Goal: Task Accomplishment & Management: Manage account settings

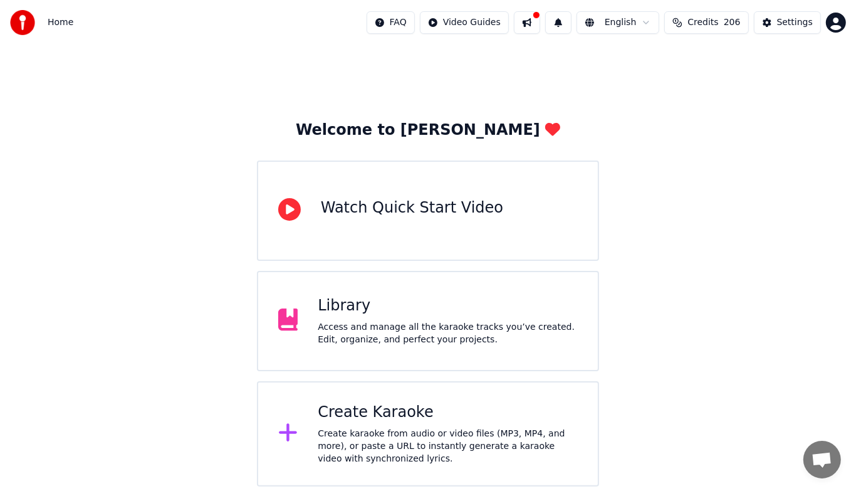
click at [432, 303] on div "Library" at bounding box center [448, 306] width 260 height 20
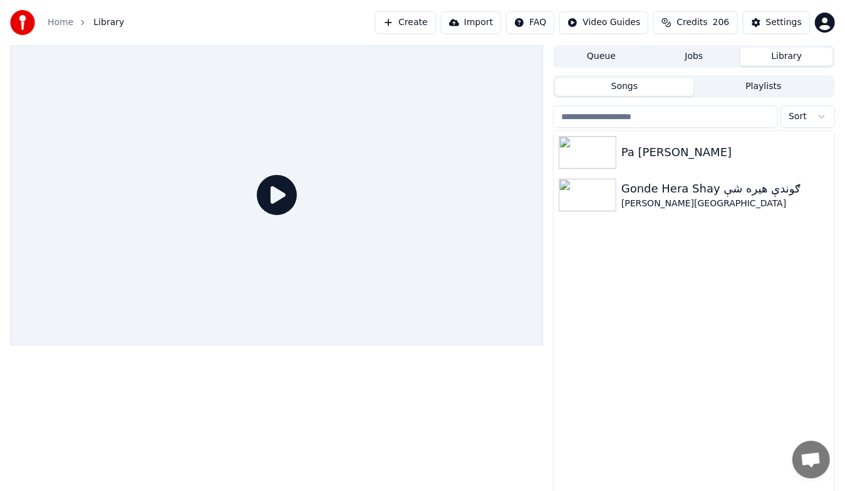
click at [828, 23] on html "Home Library Create Import FAQ Video Guides Credits 206 Settings Queue Jobs Lib…" at bounding box center [422, 245] width 845 height 491
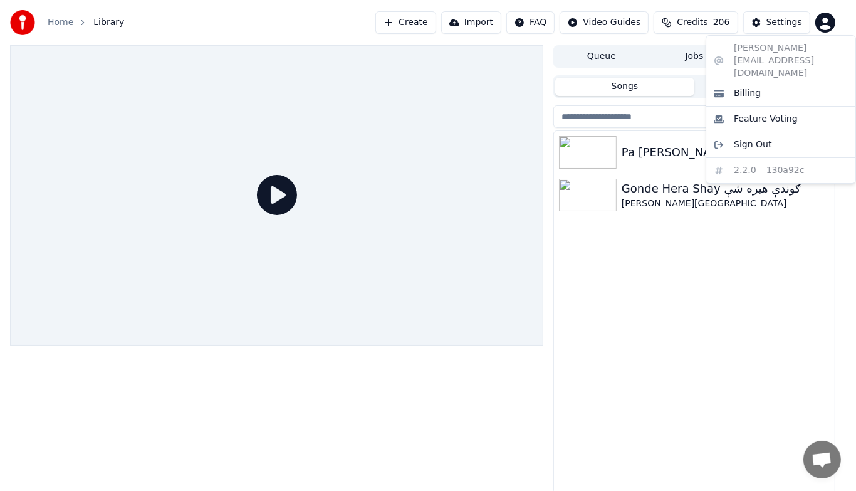
click at [719, 295] on html "Home Library Create Import FAQ Video Guides Credits 206 Settings Queue Jobs Lib…" at bounding box center [428, 245] width 856 height 491
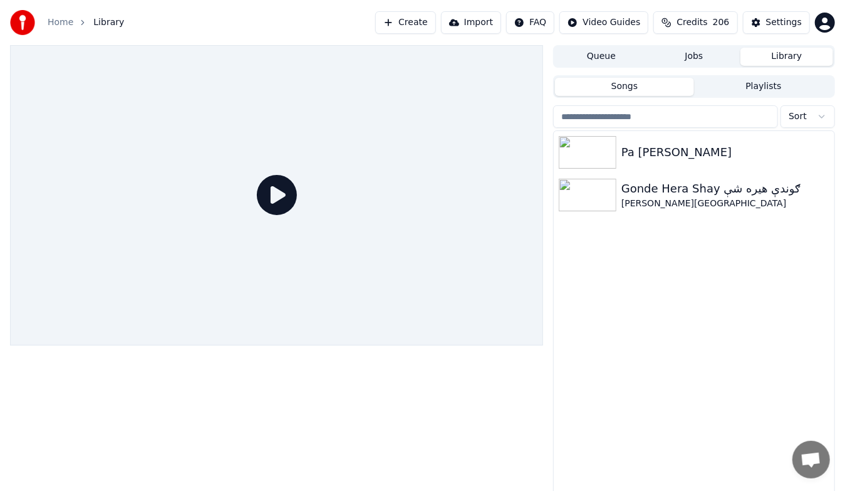
click at [701, 46] on div "Queue Jobs Library" at bounding box center [694, 56] width 282 height 23
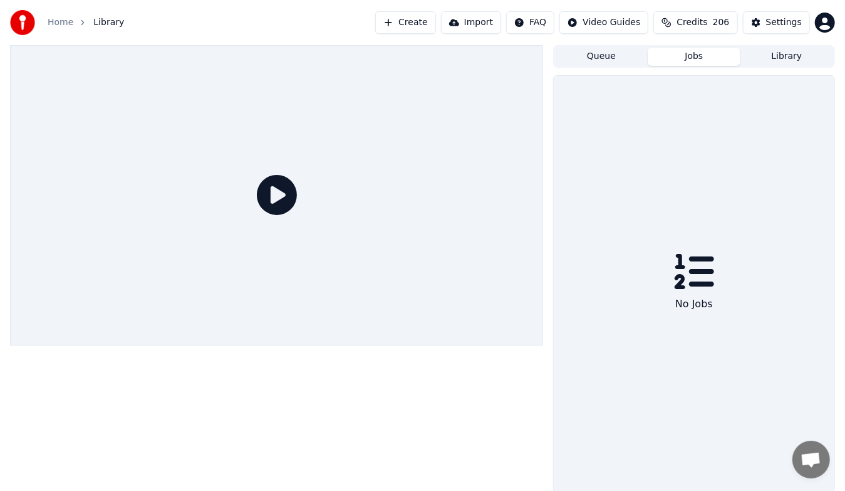
click at [692, 62] on button "Jobs" at bounding box center [694, 57] width 93 height 18
click at [621, 58] on button "Queue" at bounding box center [601, 57] width 93 height 18
click at [788, 57] on button "Library" at bounding box center [787, 57] width 93 height 18
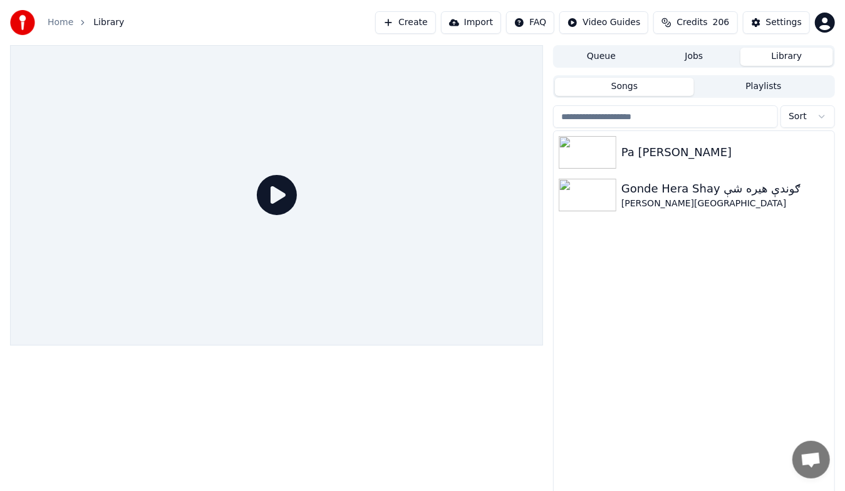
click at [756, 86] on button "Playlists" at bounding box center [763, 87] width 139 height 18
click at [657, 88] on button "Songs" at bounding box center [624, 87] width 139 height 18
click at [829, 29] on html "Home Library Create Import FAQ Video Guides Credits 206 Settings Queue Jobs Lib…" at bounding box center [422, 245] width 845 height 491
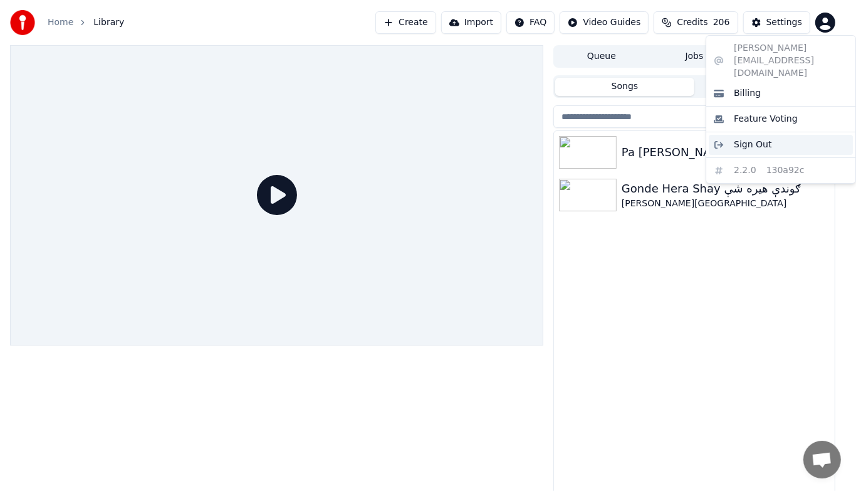
click at [786, 135] on div "Sign Out" at bounding box center [781, 145] width 144 height 20
